Goal: Check status: Check status

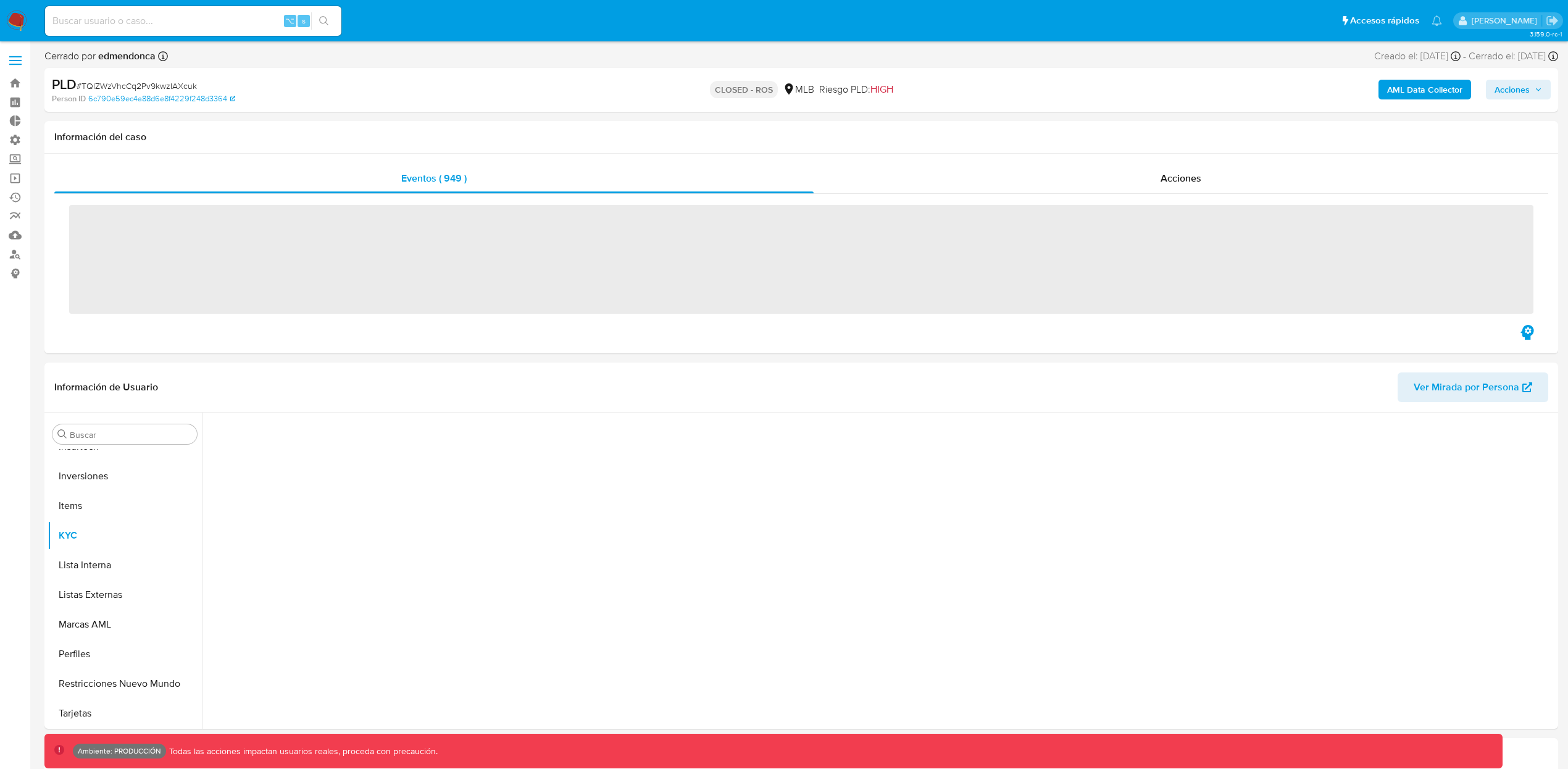
scroll to position [581, 0]
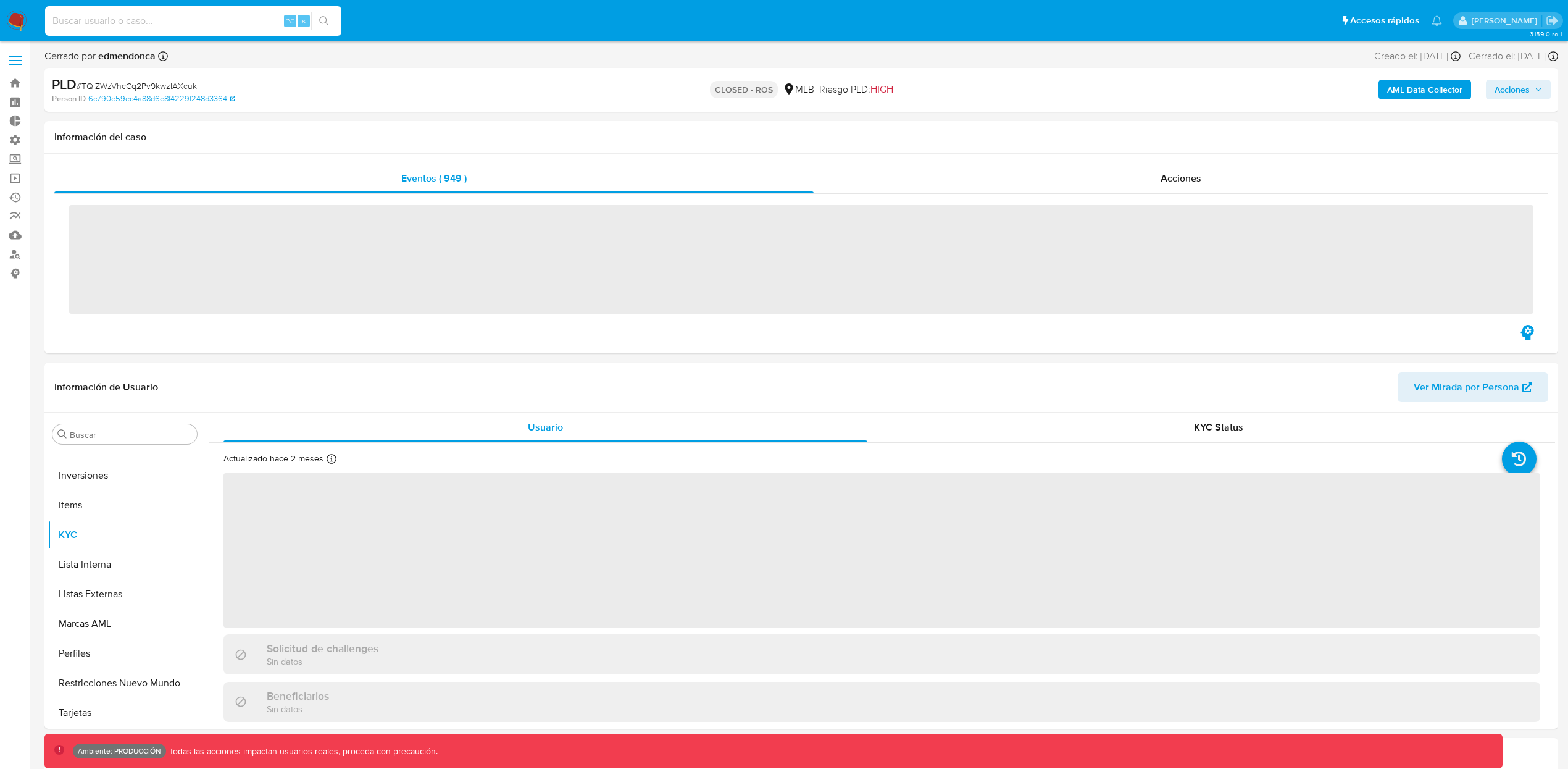
click at [178, 21] on input at bounding box center [193, 21] width 296 height 16
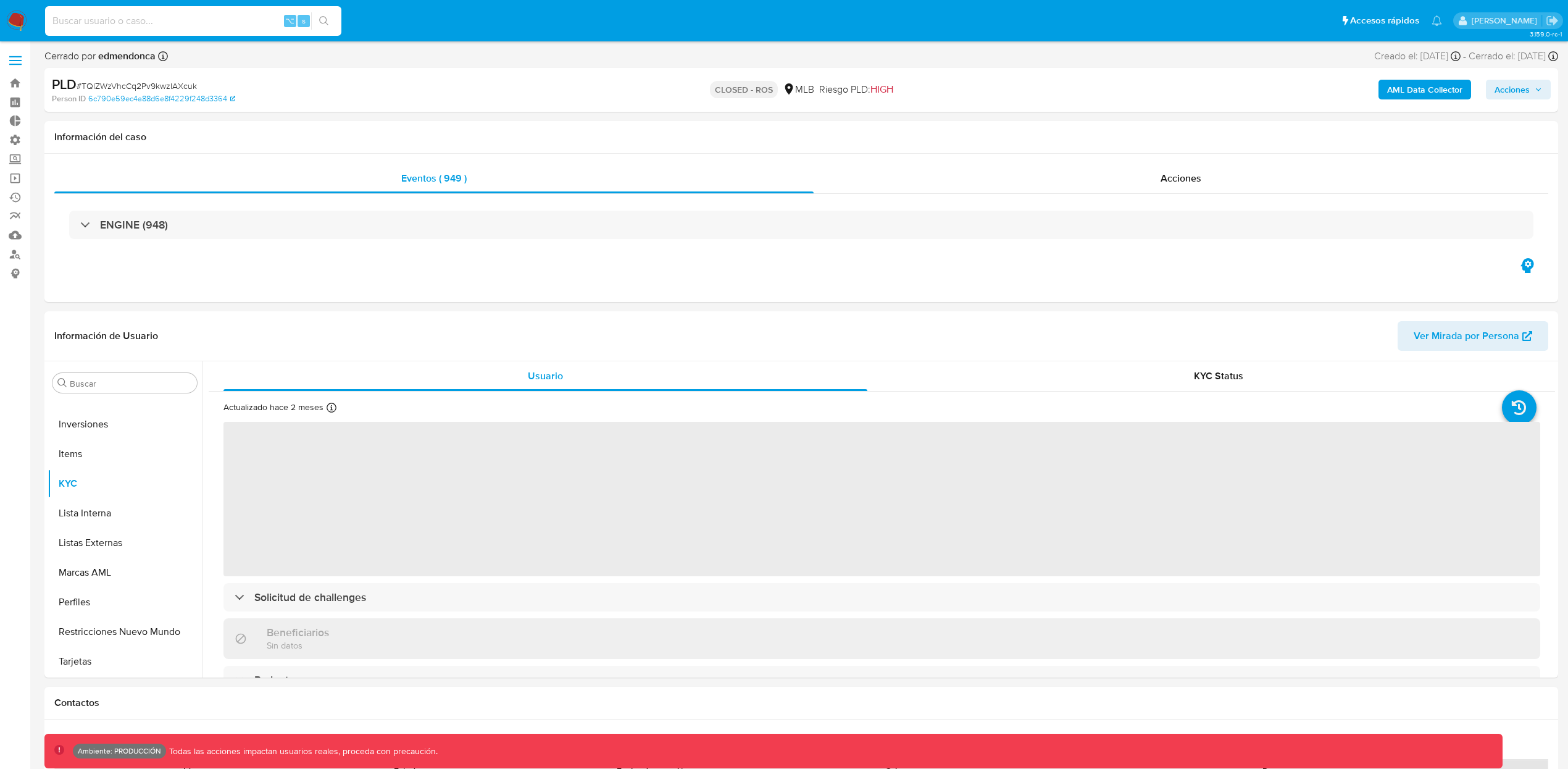
paste input "r35tUE5FwYwG3Uvv0dbsH9pA"
type input "r35tUE5FwYwG3Uvv0dbsH9pA"
select select "10"
type input "r35tUE5FwYwG3Uvv0dbsH9pA"
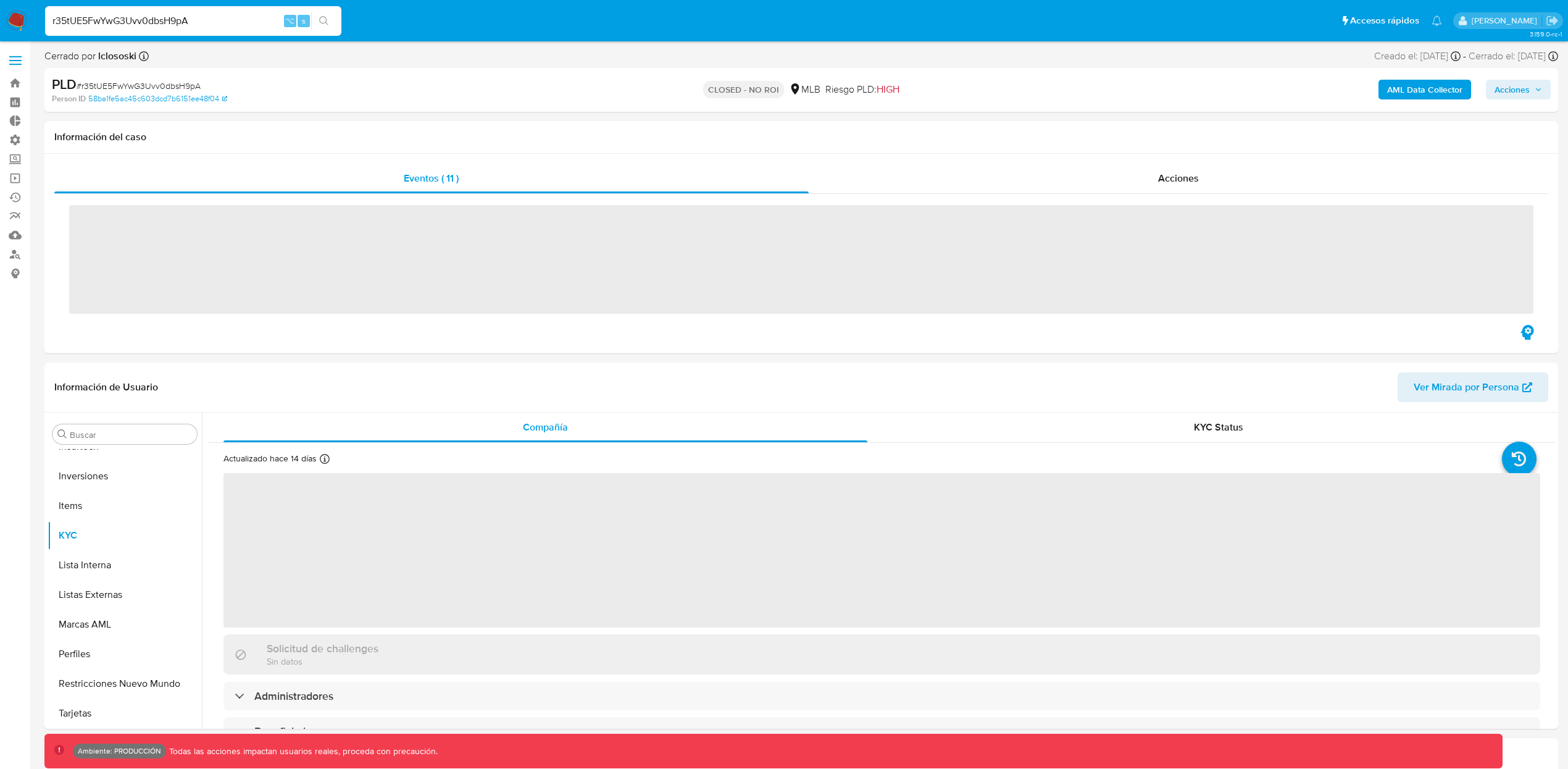
scroll to position [581, 0]
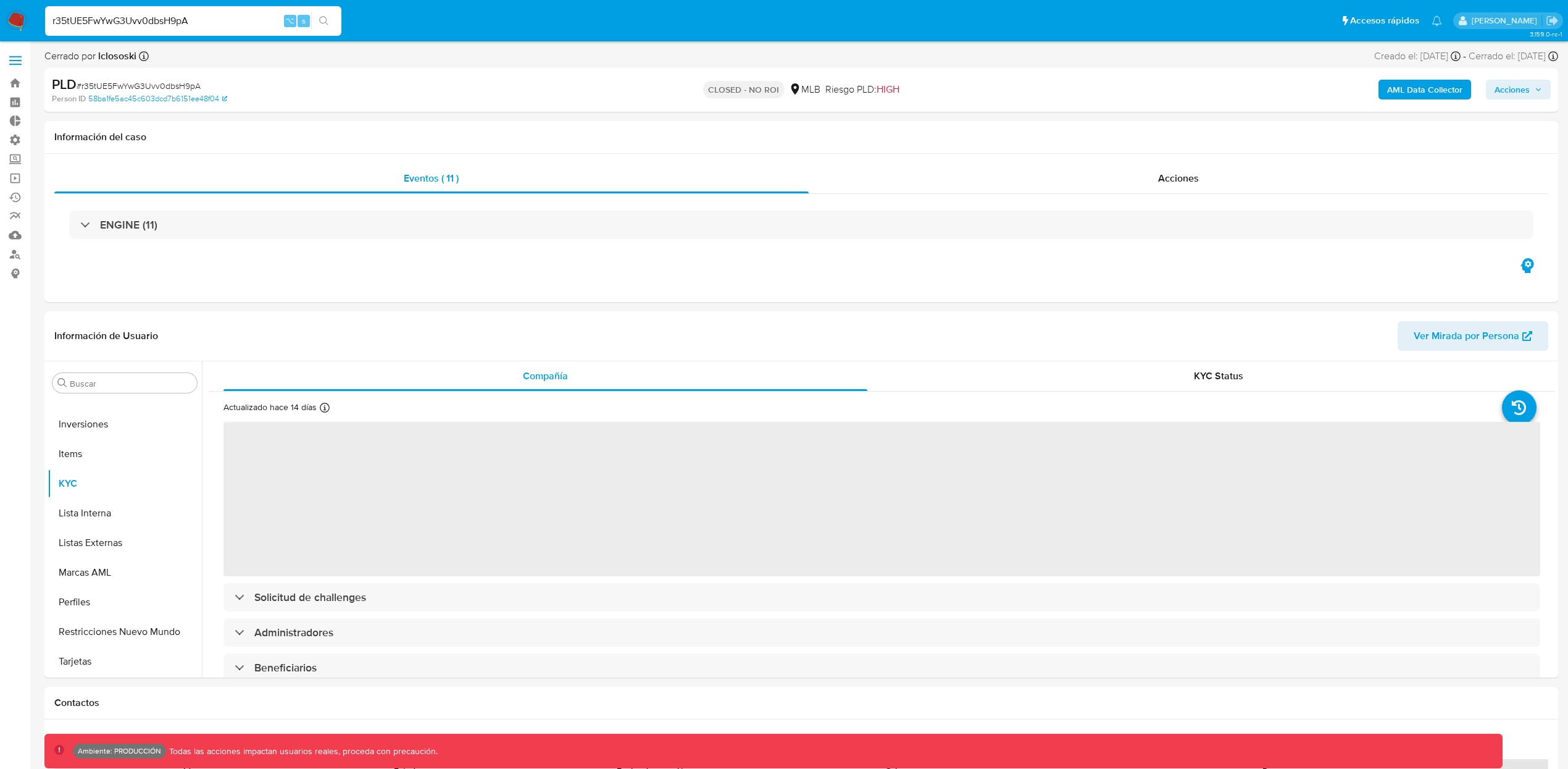
select select "10"
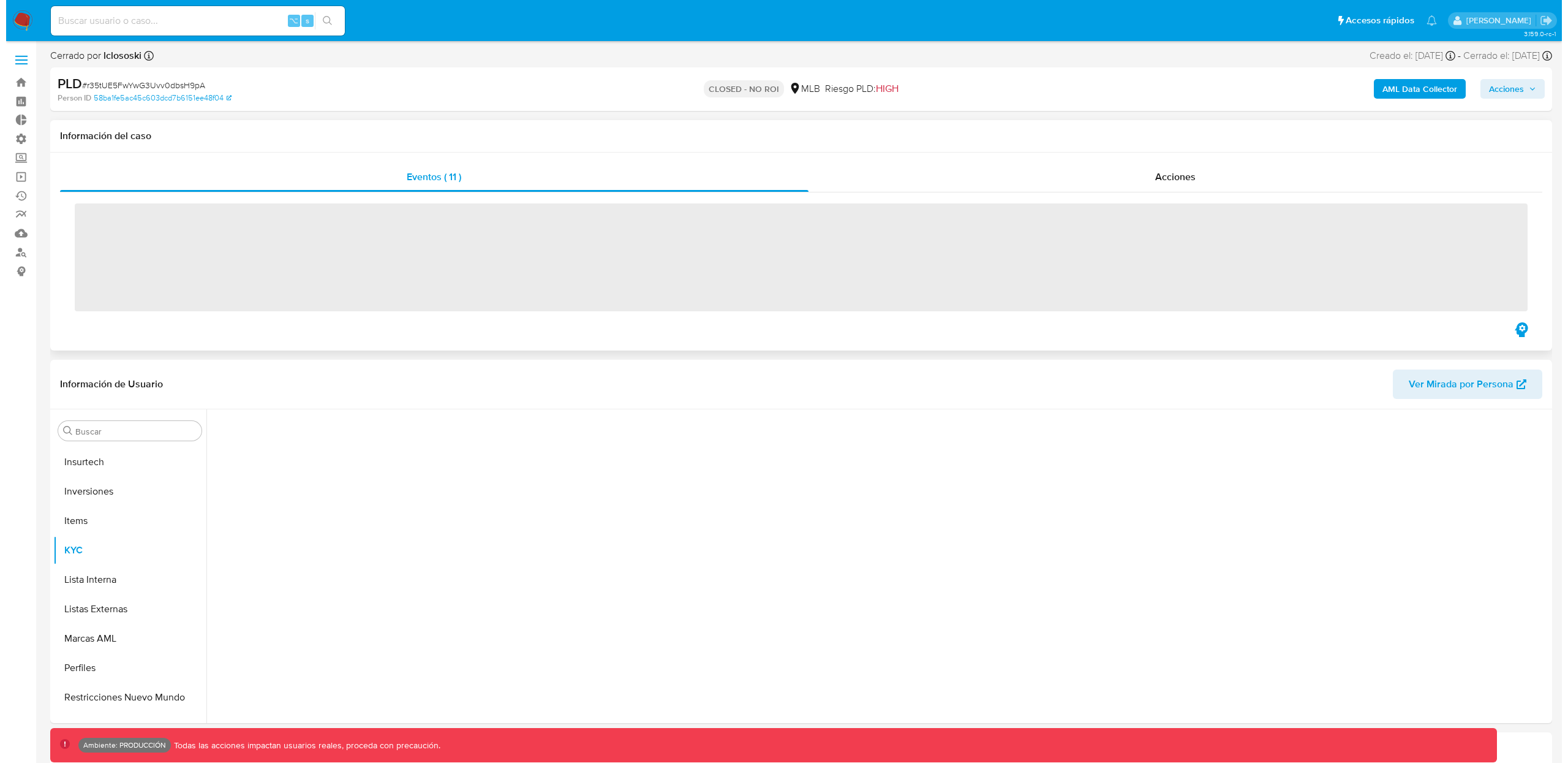
scroll to position [576, 0]
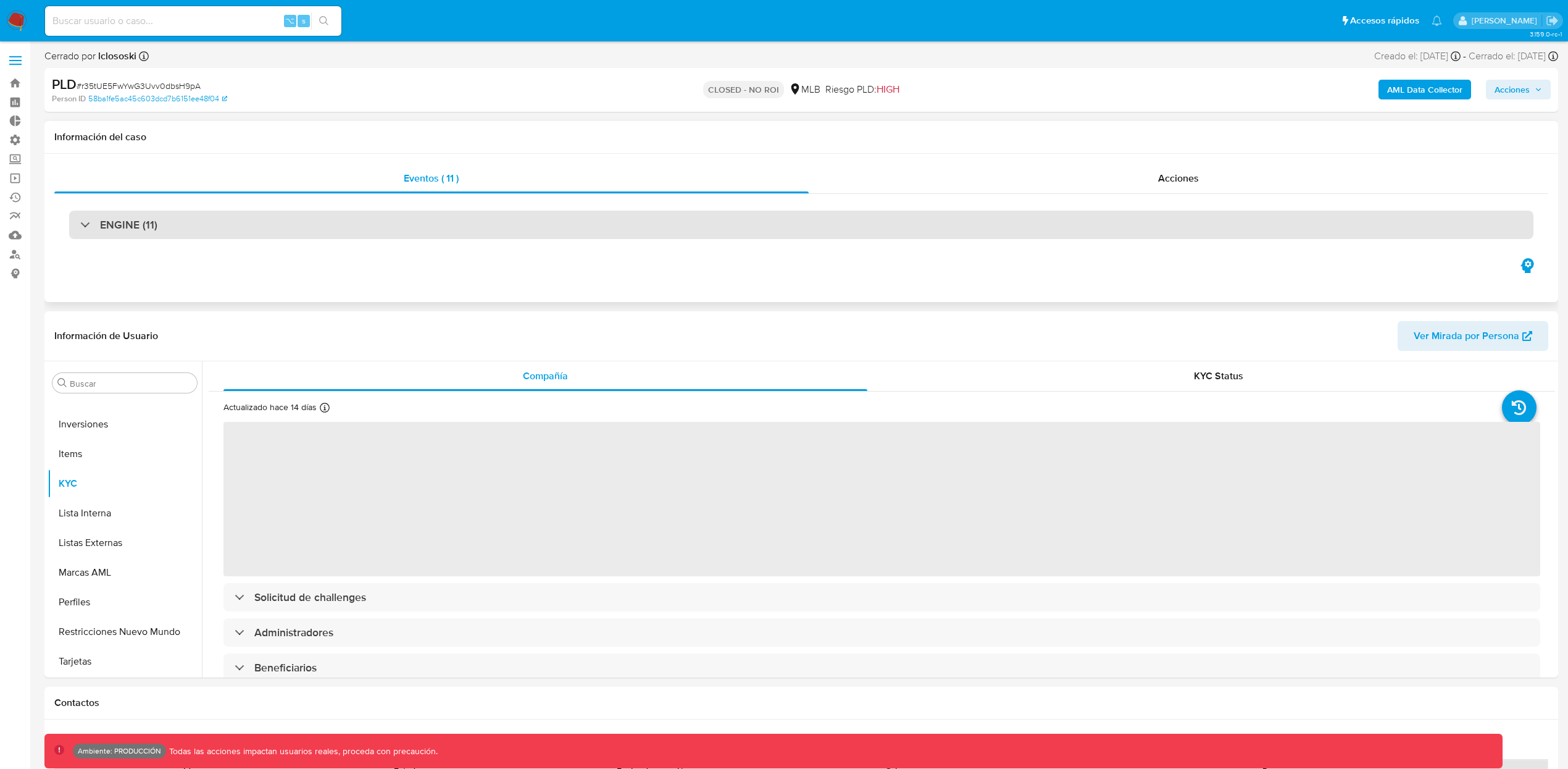
click at [80, 231] on div "ENGINE (11)" at bounding box center [119, 224] width 77 height 13
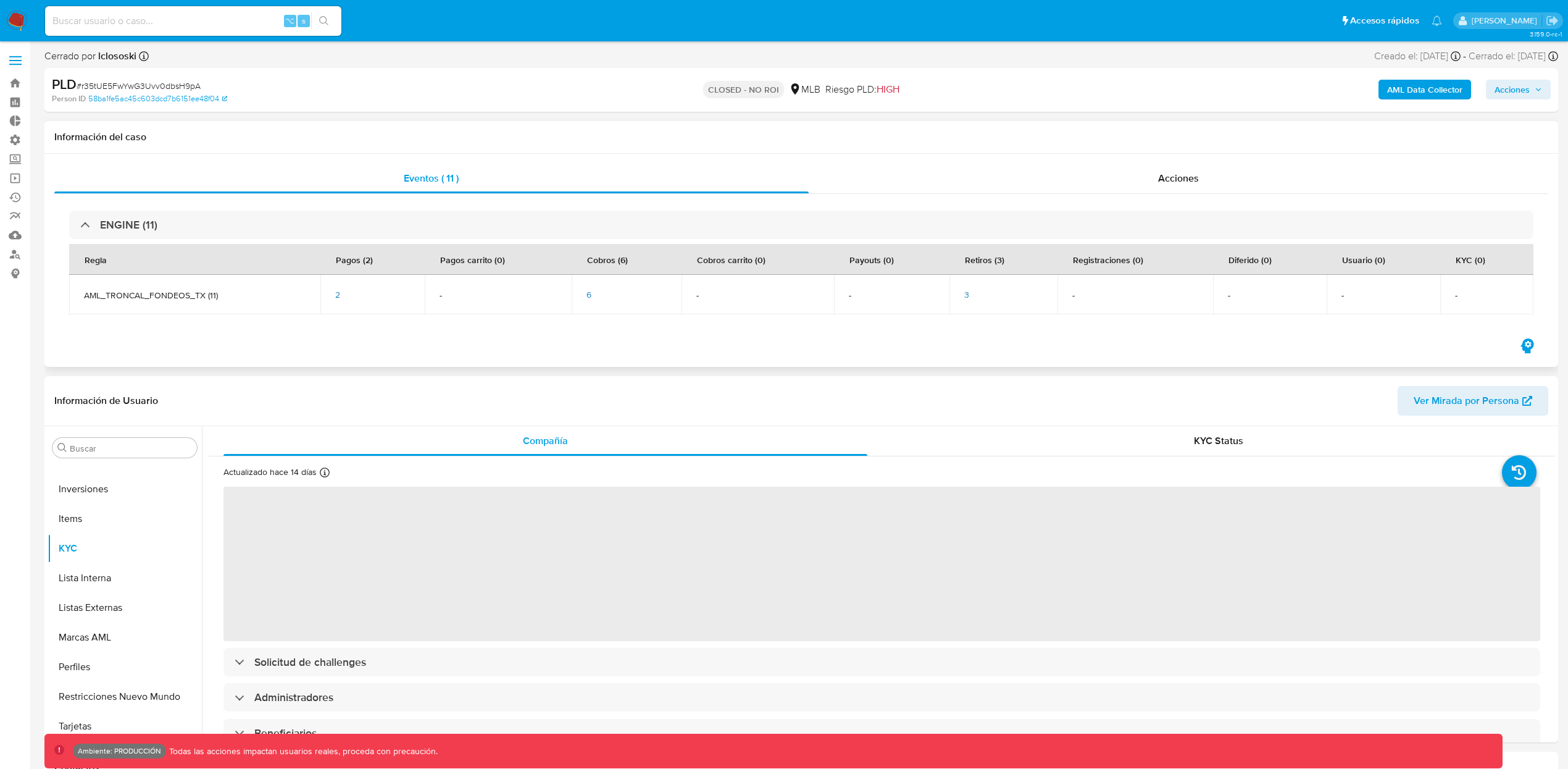
select select "10"
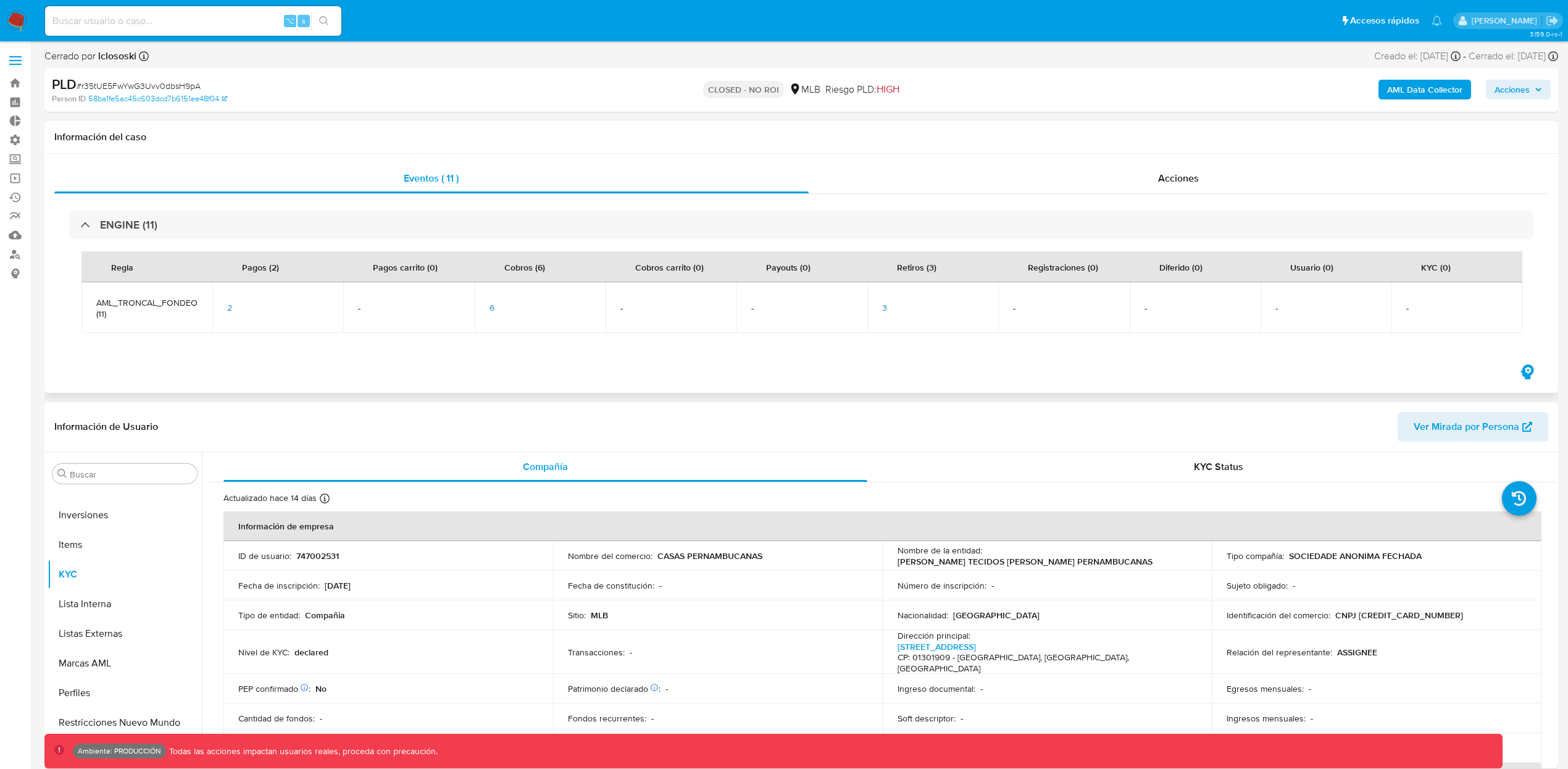
click at [124, 305] on span "AML_TRONCAL_FONDEOS_TX (11)" at bounding box center [147, 308] width 102 height 22
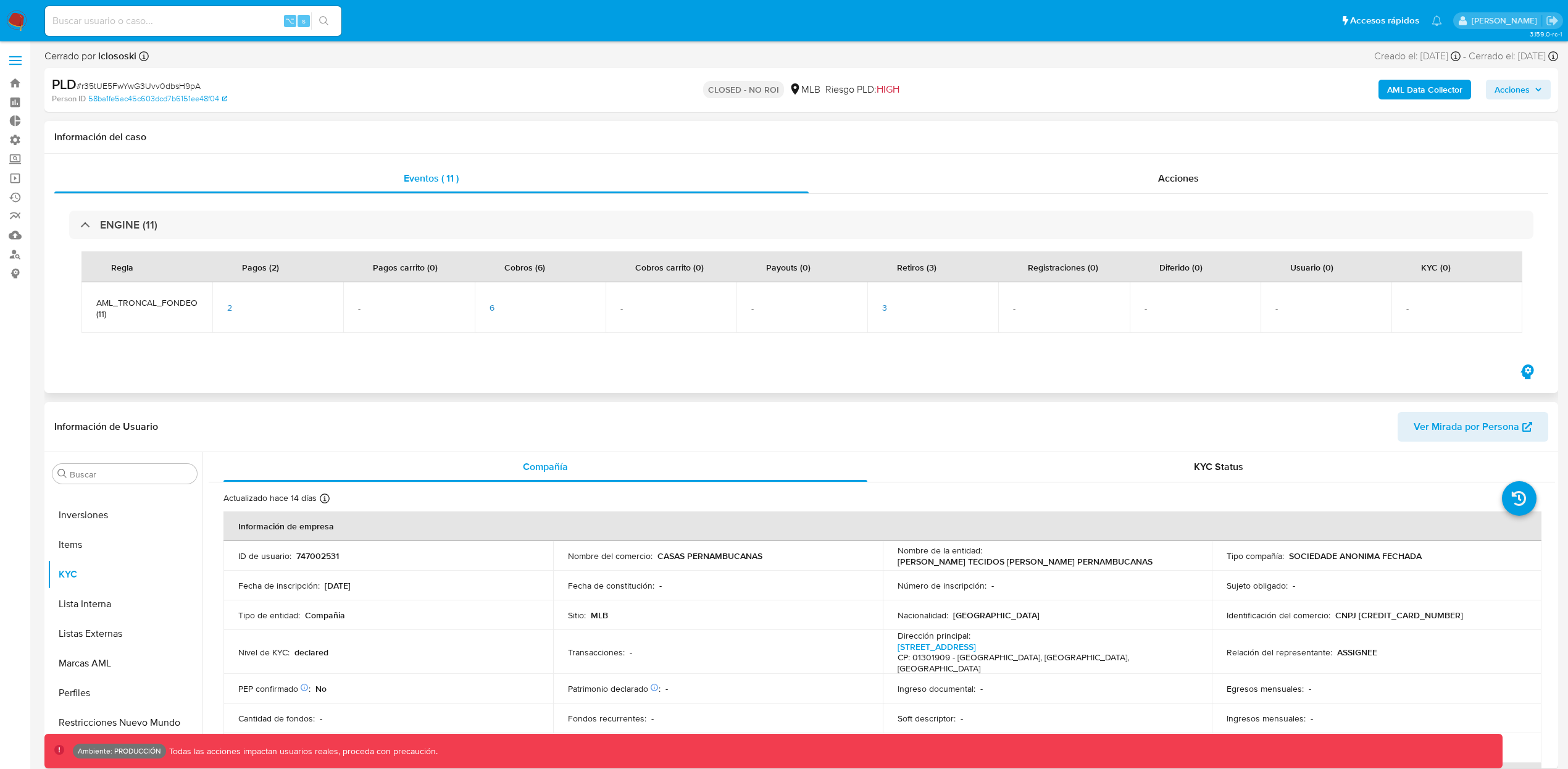
click at [884, 308] on span "3" at bounding box center [884, 308] width 5 height 13
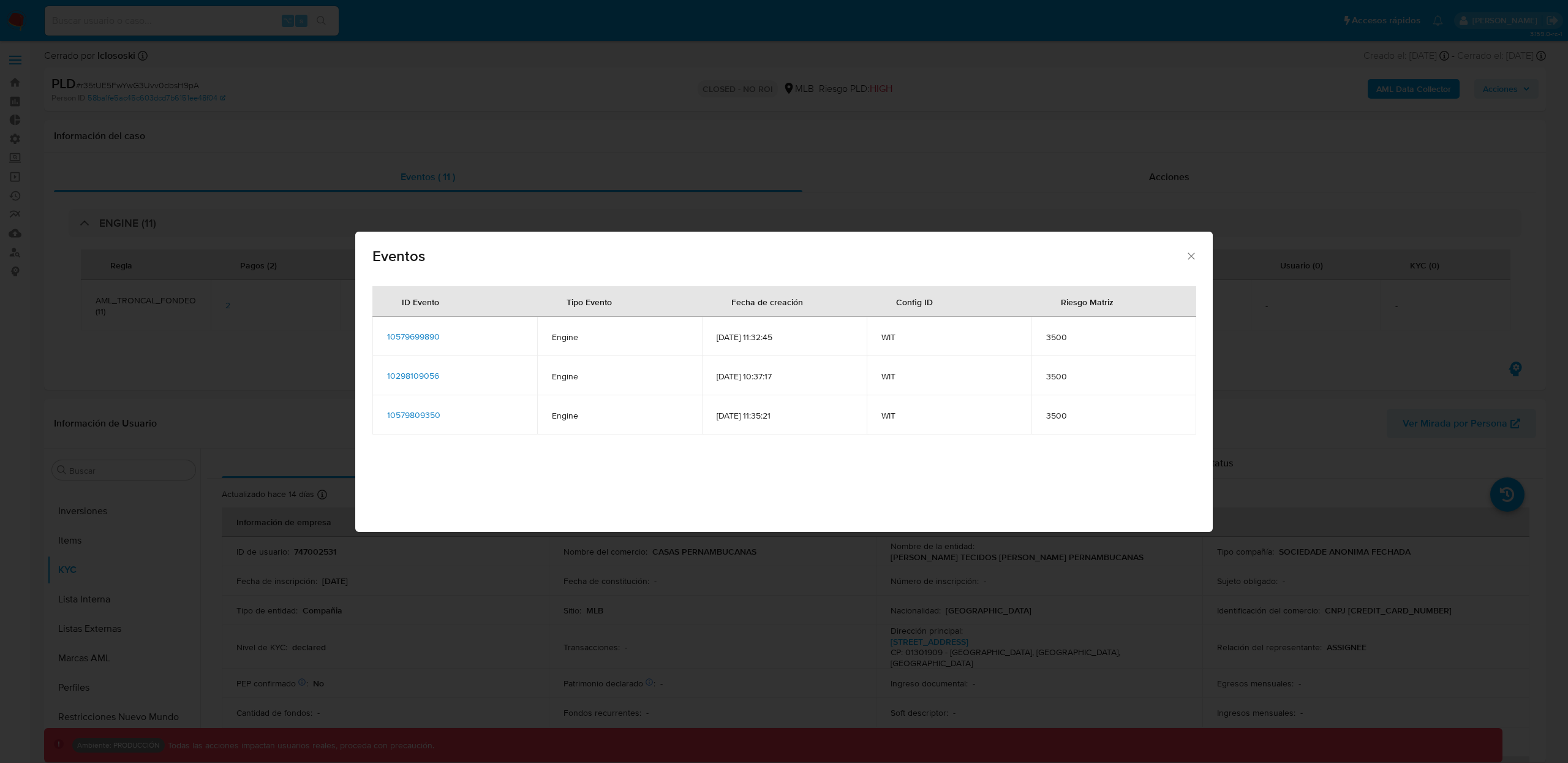
click at [883, 332] on span "WIT" at bounding box center [949, 337] width 136 height 11
click at [885, 334] on span "WIT" at bounding box center [949, 337] width 136 height 11
click at [746, 341] on span "[DATE] 11:32:45" at bounding box center [784, 337] width 136 height 11
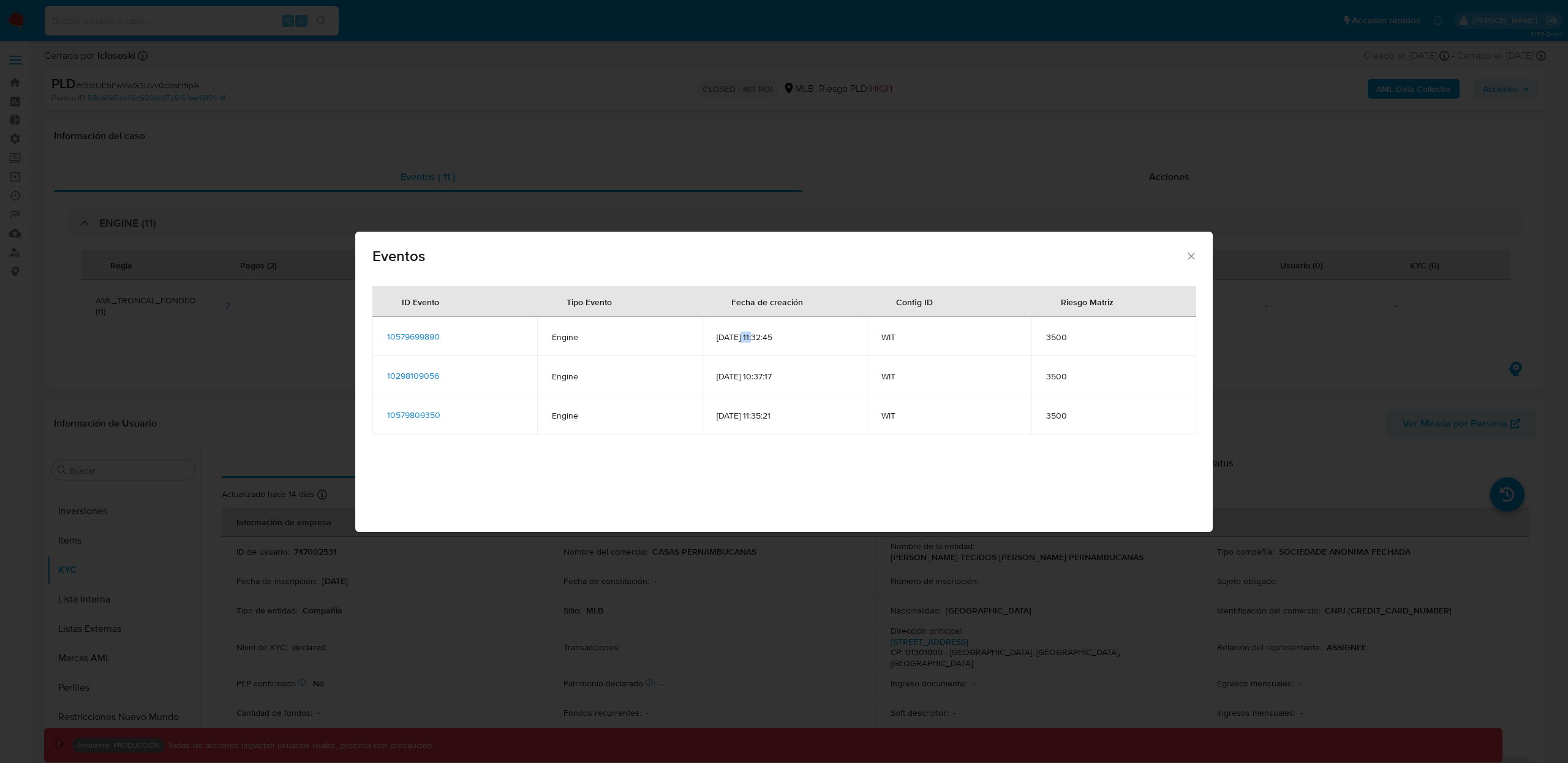
click at [746, 341] on span "[DATE] 11:32:45" at bounding box center [784, 337] width 136 height 11
click at [750, 338] on span "[DATE] 11:32:45" at bounding box center [784, 337] width 136 height 11
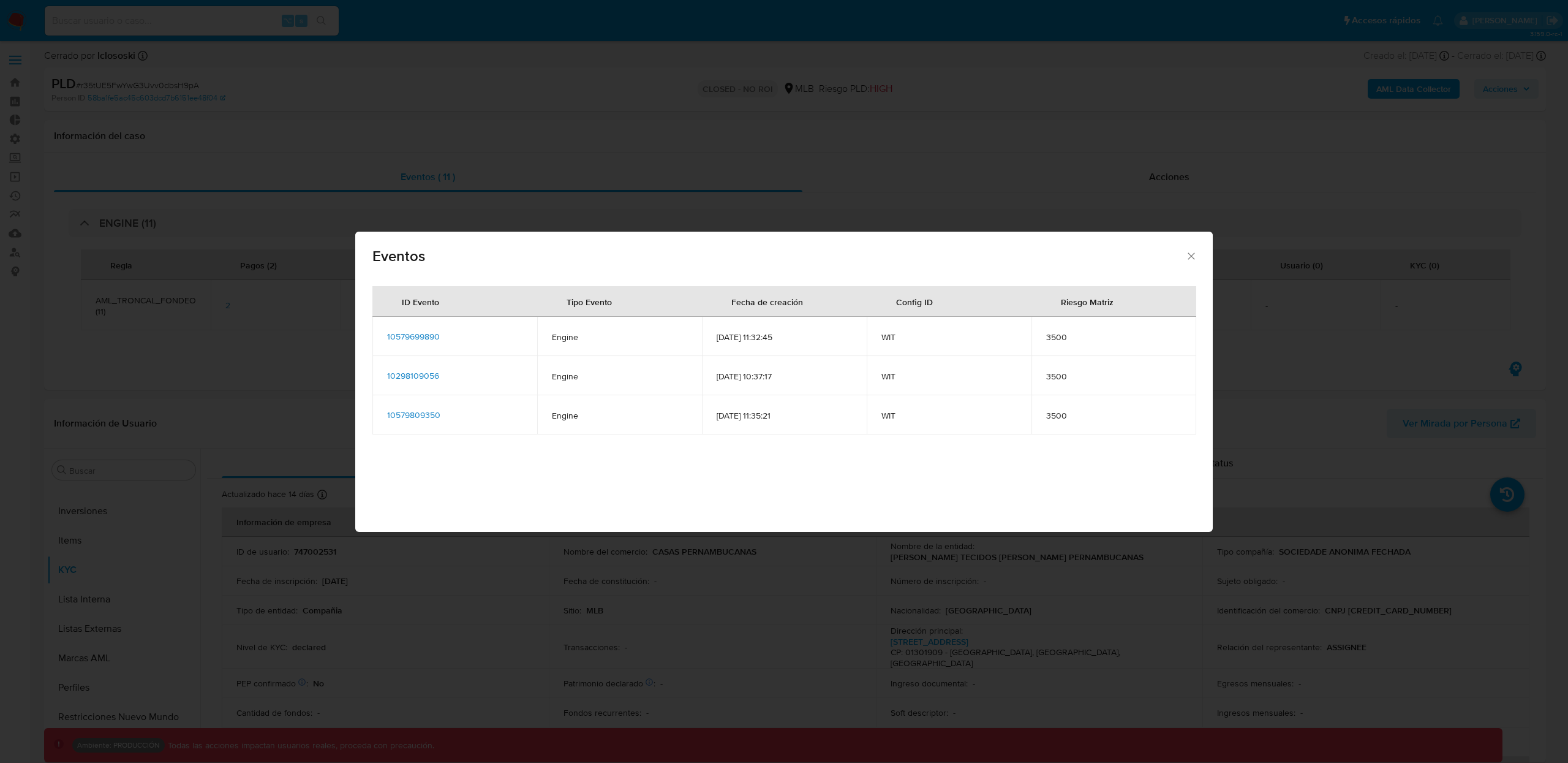
drag, startPoint x: 795, startPoint y: 340, endPoint x: 713, endPoint y: 337, distance: 82.1
click at [713, 337] on td "[DATE] 11:32:45" at bounding box center [784, 336] width 165 height 40
copy span "[DATE] 11:32:45"
click at [415, 334] on span "10579699890" at bounding box center [413, 337] width 53 height 12
